Goal: Task Accomplishment & Management: Manage account settings

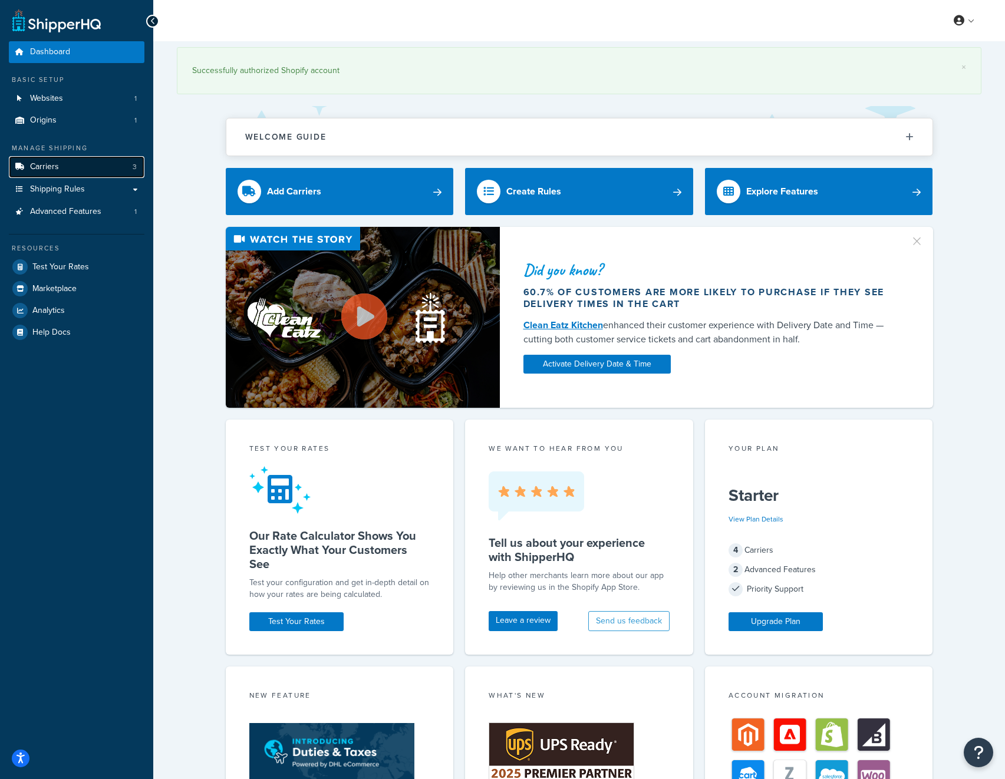
click at [59, 163] on link "Carriers 3" at bounding box center [77, 167] width 136 height 22
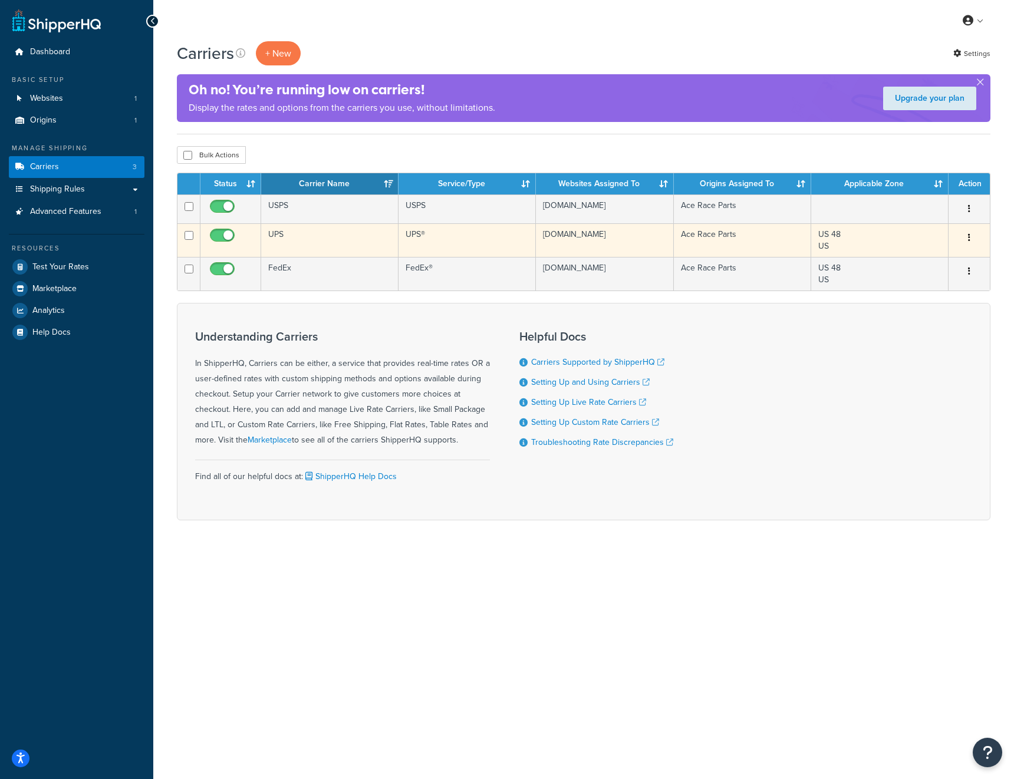
click at [965, 236] on button "button" at bounding box center [969, 238] width 17 height 19
click at [927, 261] on link "Edit" at bounding box center [921, 262] width 93 height 24
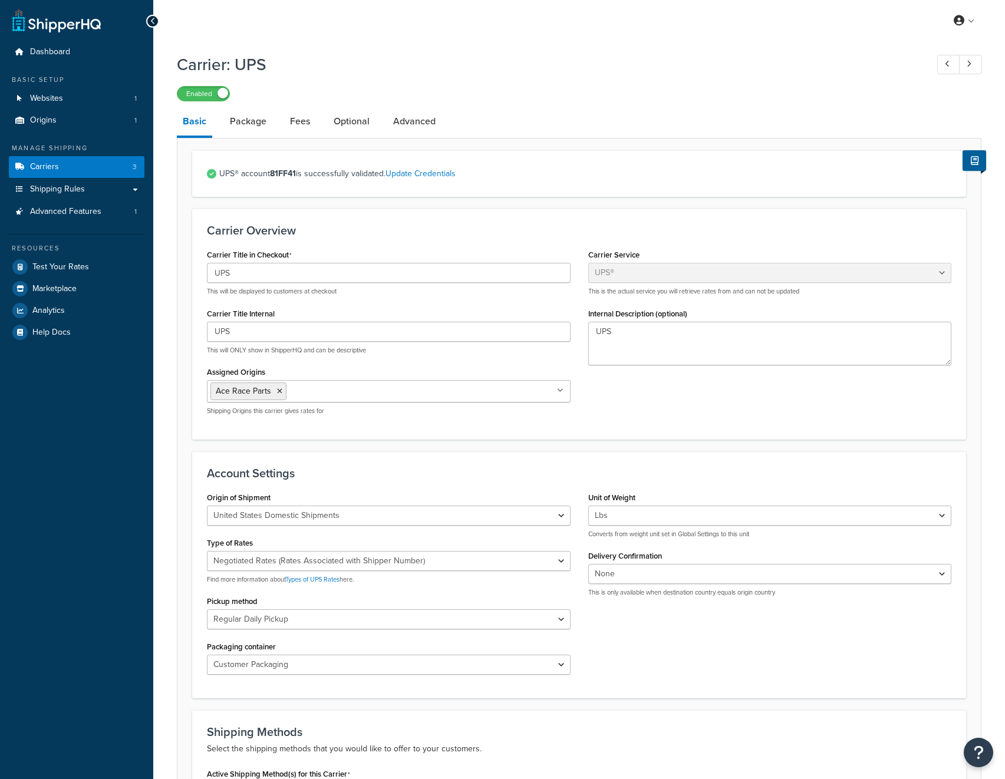
select select "ups"
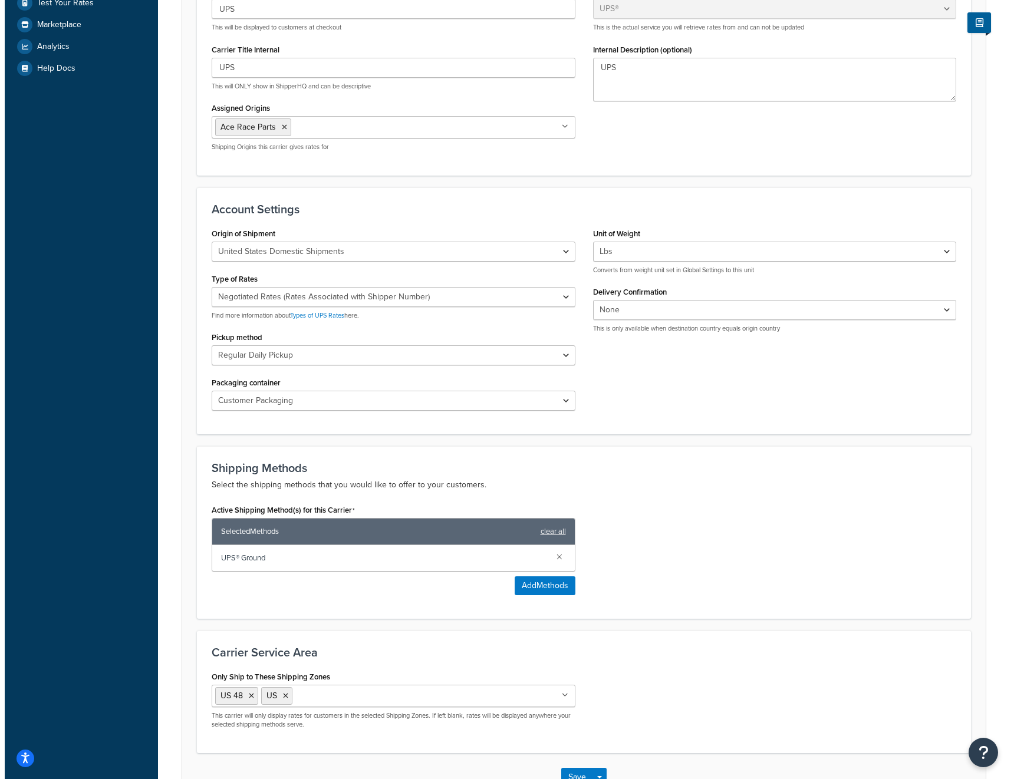
scroll to position [347, 0]
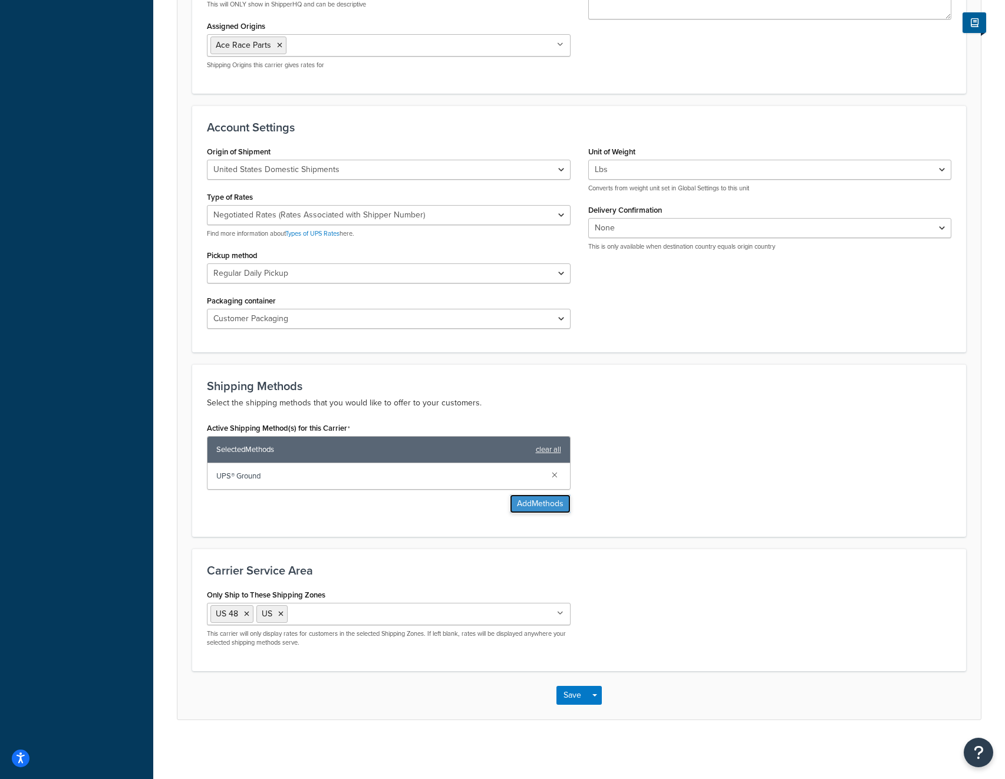
click at [532, 503] on button "Add Methods" at bounding box center [540, 504] width 61 height 19
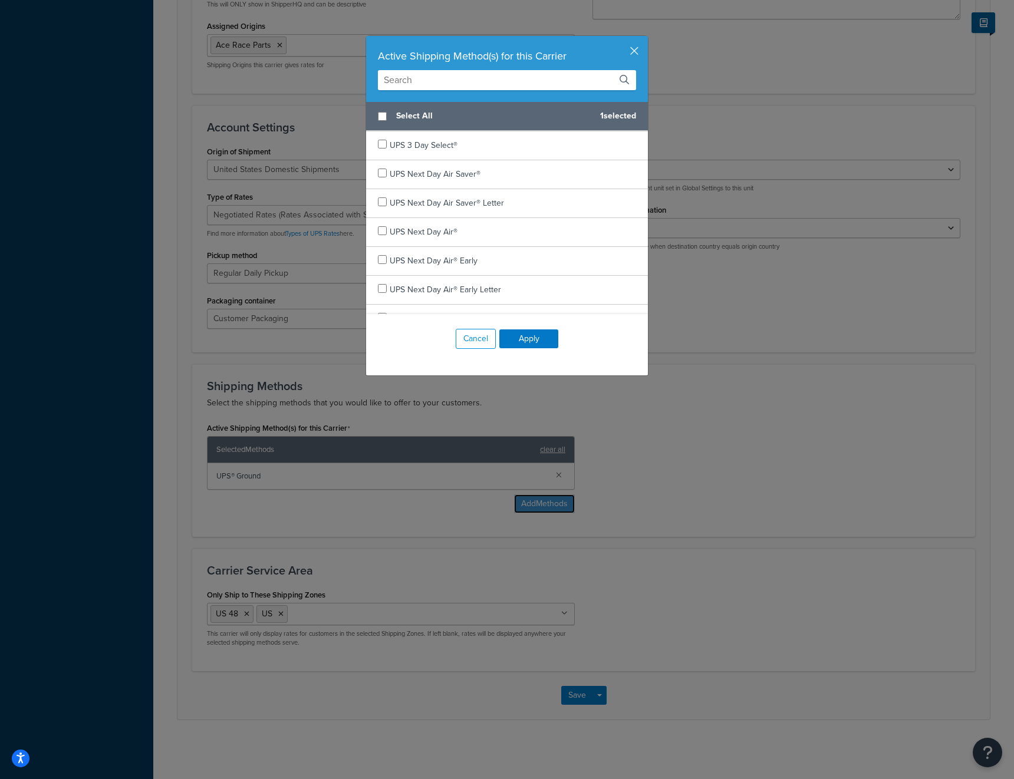
scroll to position [73, 0]
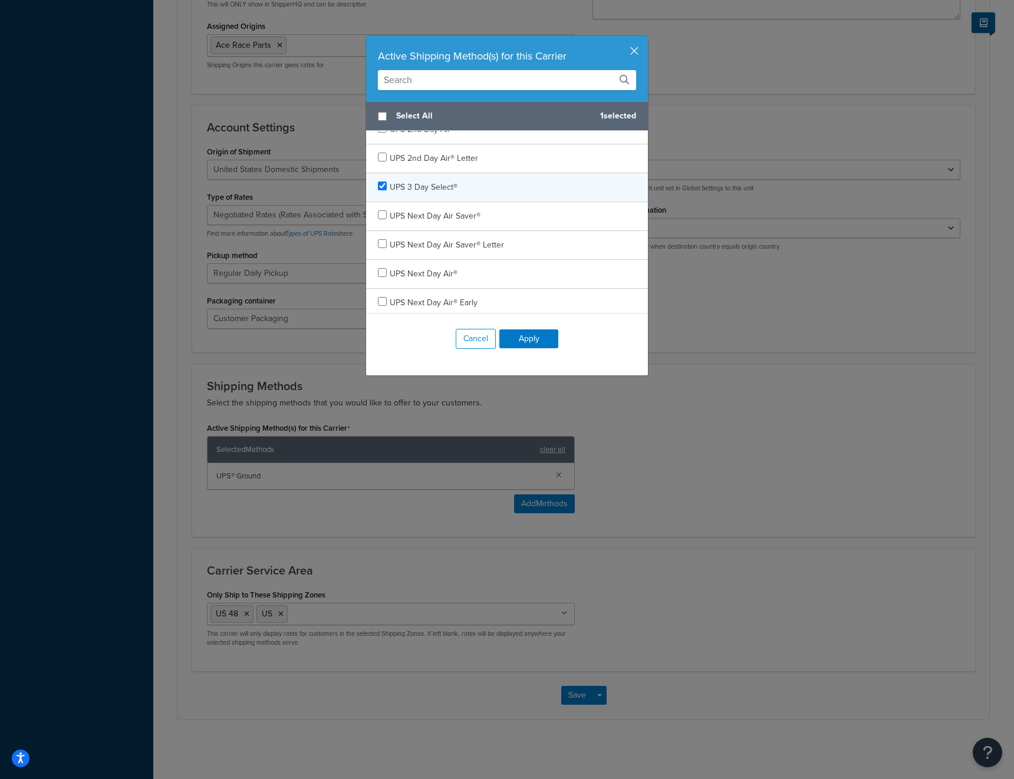
checkbox input "true"
click at [374, 192] on div "UPS 3 Day Select®" at bounding box center [507, 187] width 282 height 29
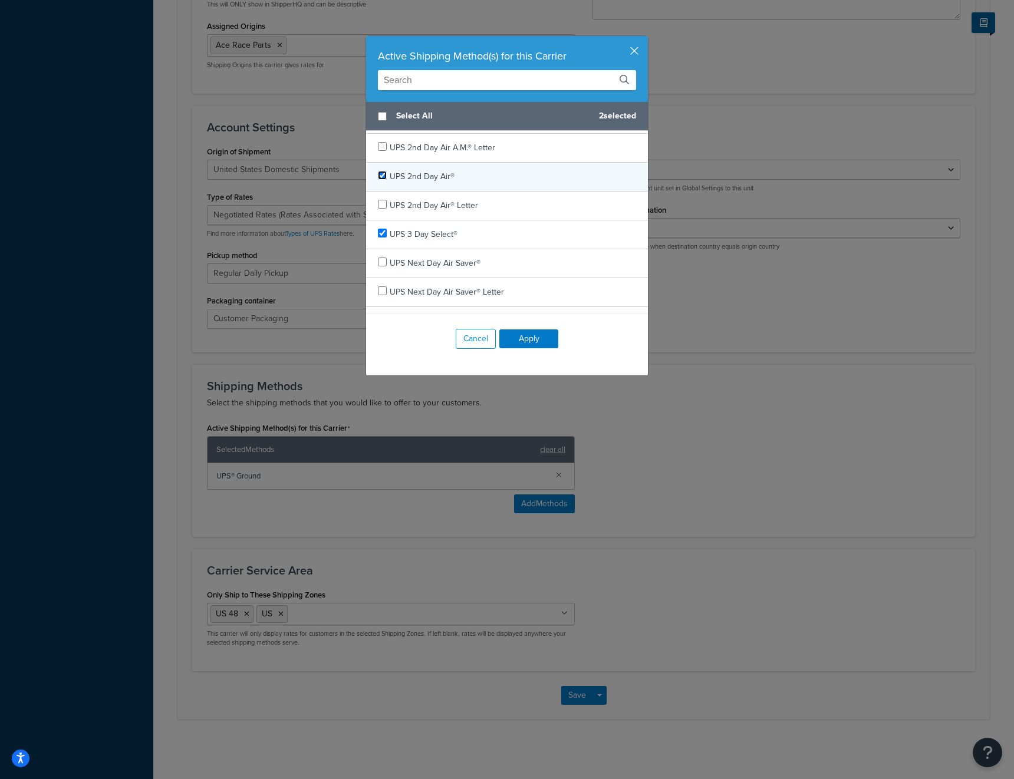
click at [381, 174] on input "checkbox" at bounding box center [382, 175] width 9 height 9
checkbox input "true"
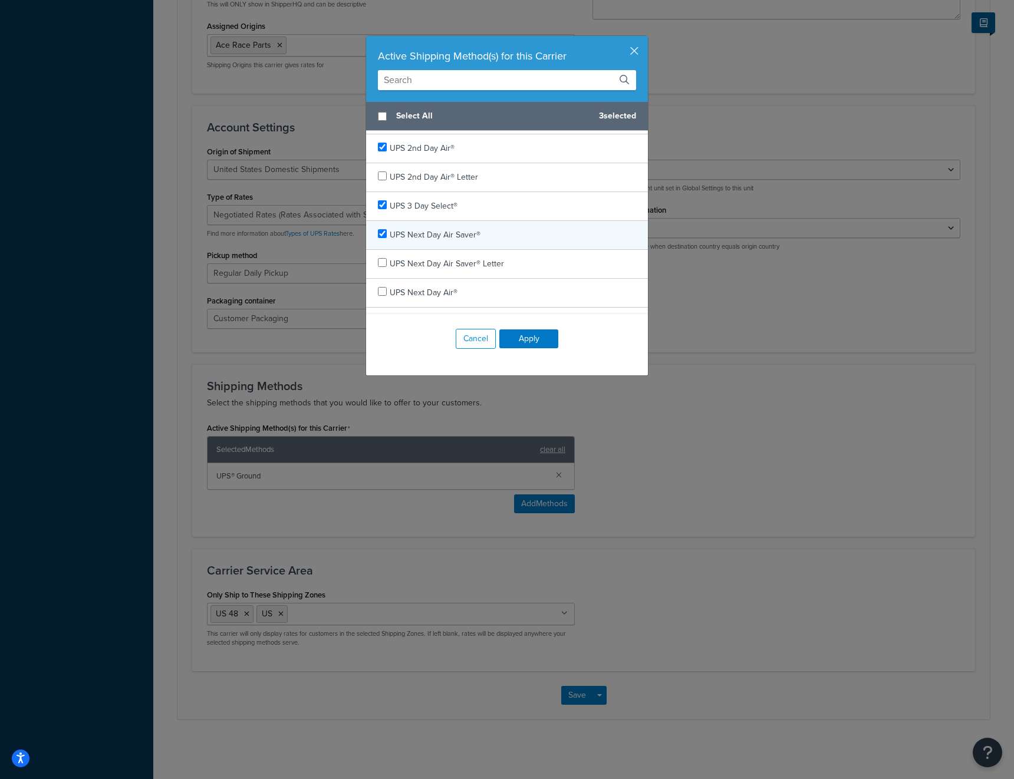
checkbox input "true"
click at [378, 241] on div "UPS Next Day Air Saver®" at bounding box center [507, 235] width 282 height 29
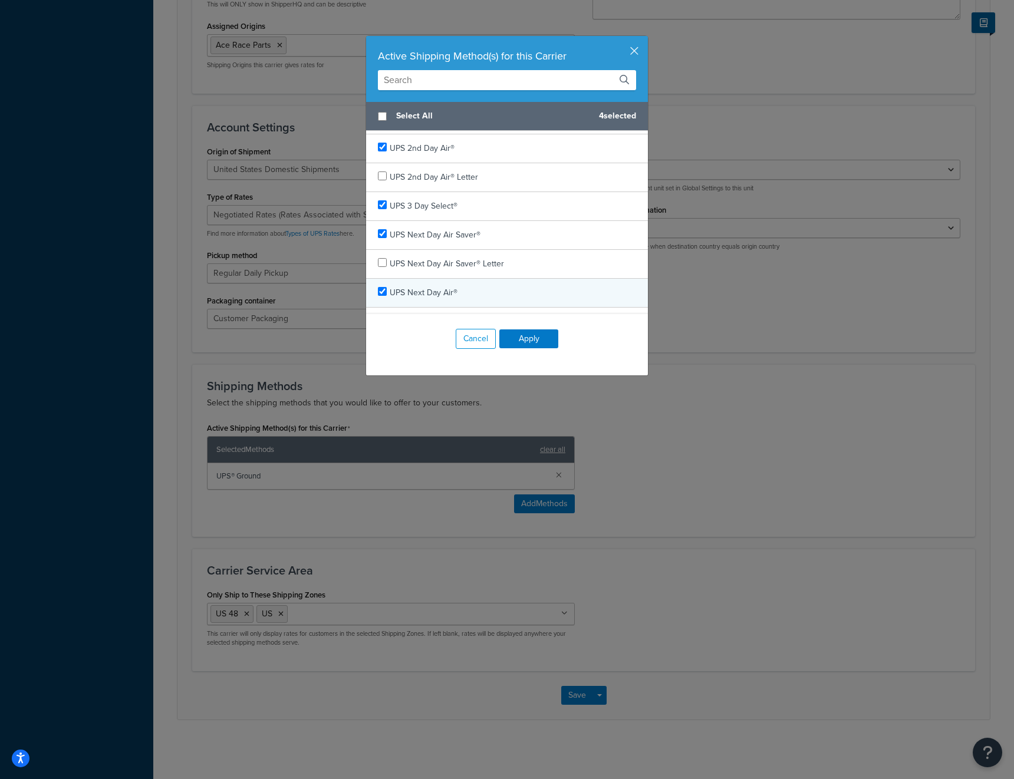
checkbox input "true"
click at [390, 289] on span "UPS Next Day Air®" at bounding box center [424, 293] width 68 height 12
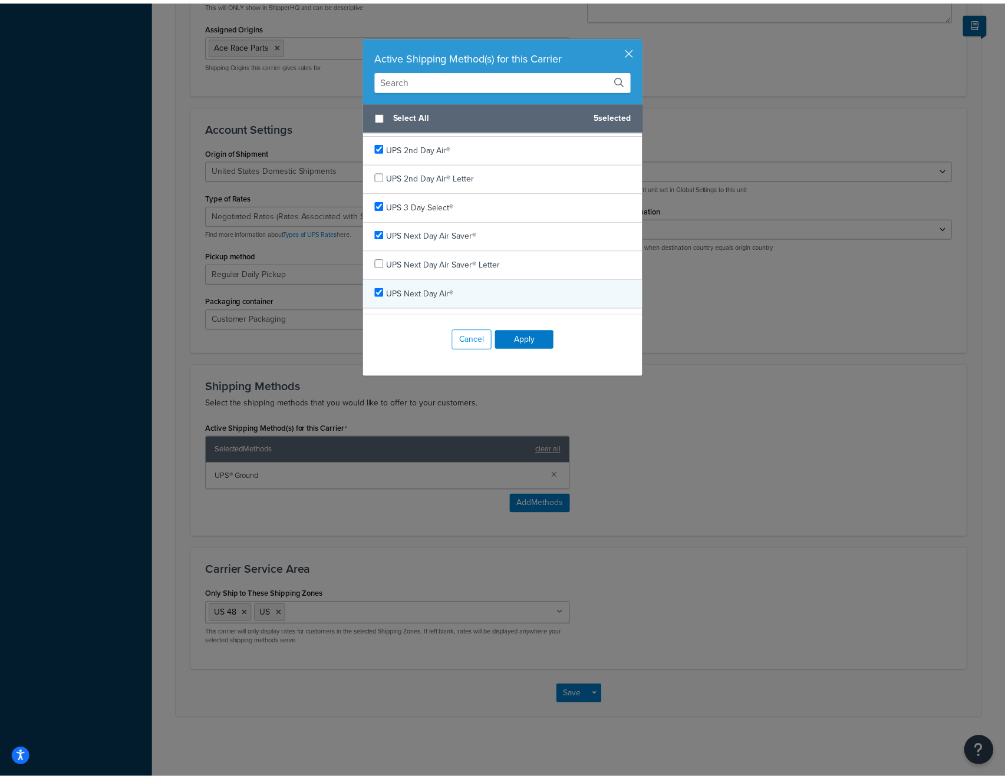
scroll to position [0, 0]
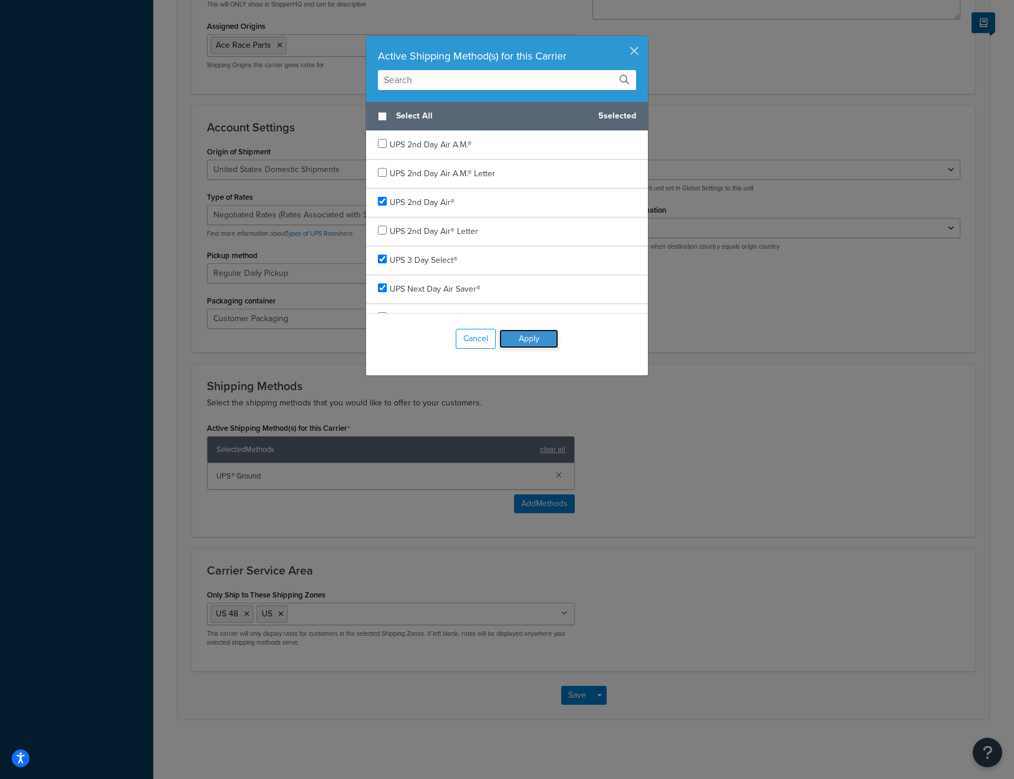
click at [541, 335] on button "Apply" at bounding box center [528, 339] width 59 height 19
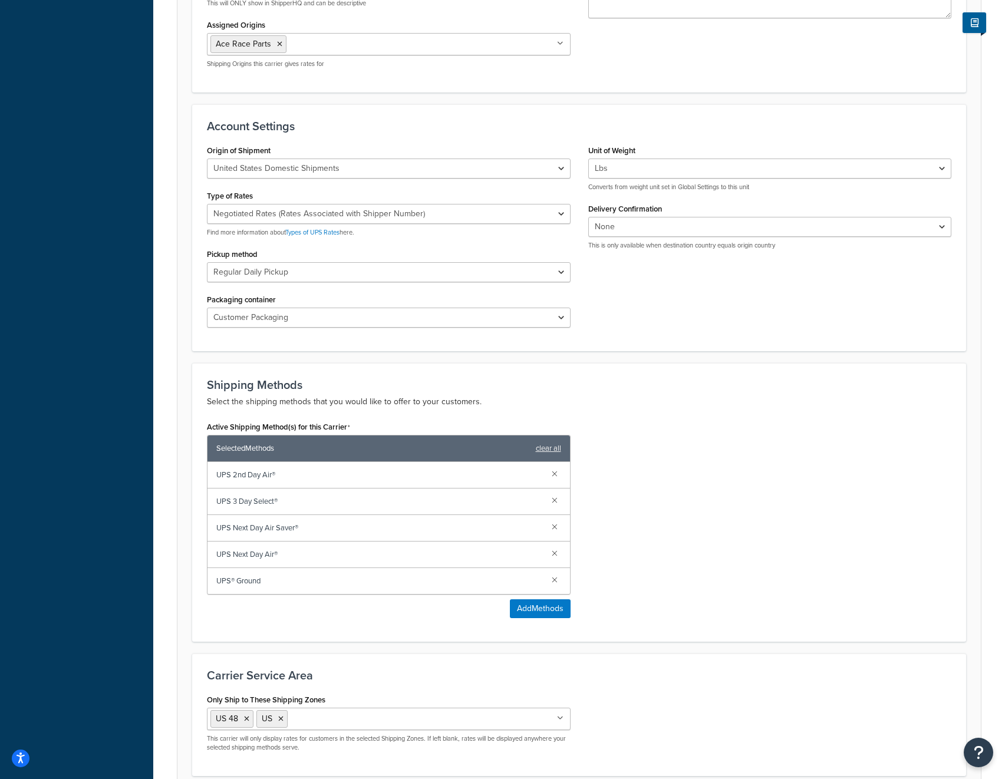
scroll to position [453, 0]
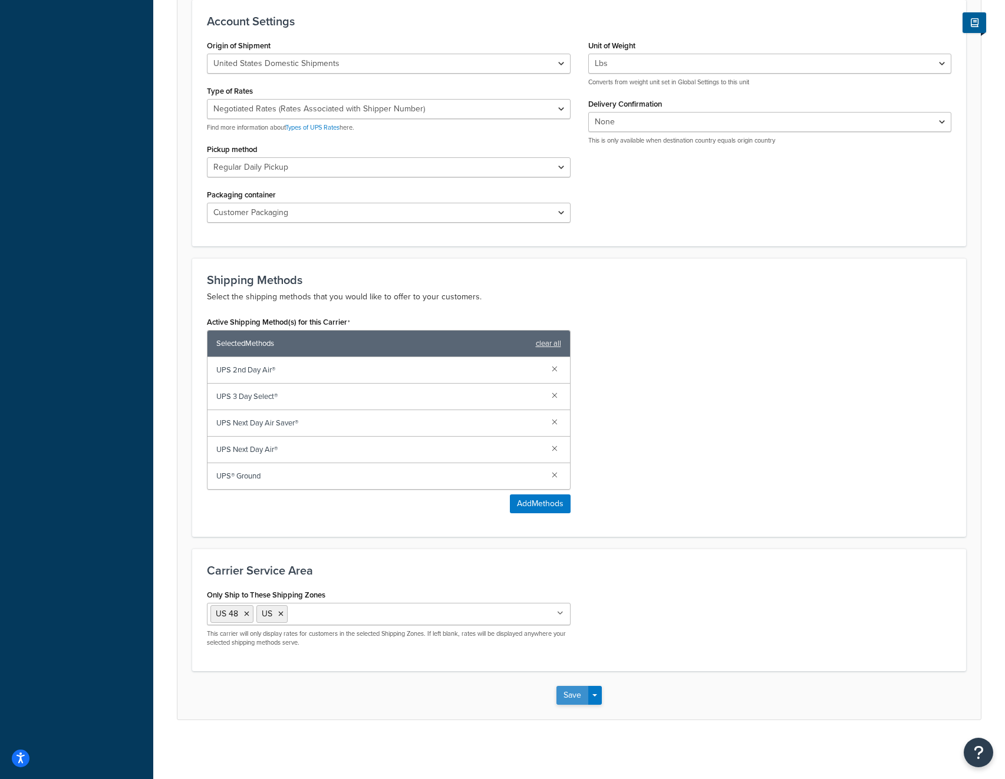
click at [573, 688] on button "Save" at bounding box center [573, 695] width 32 height 19
